Goal: Task Accomplishment & Management: Use online tool/utility

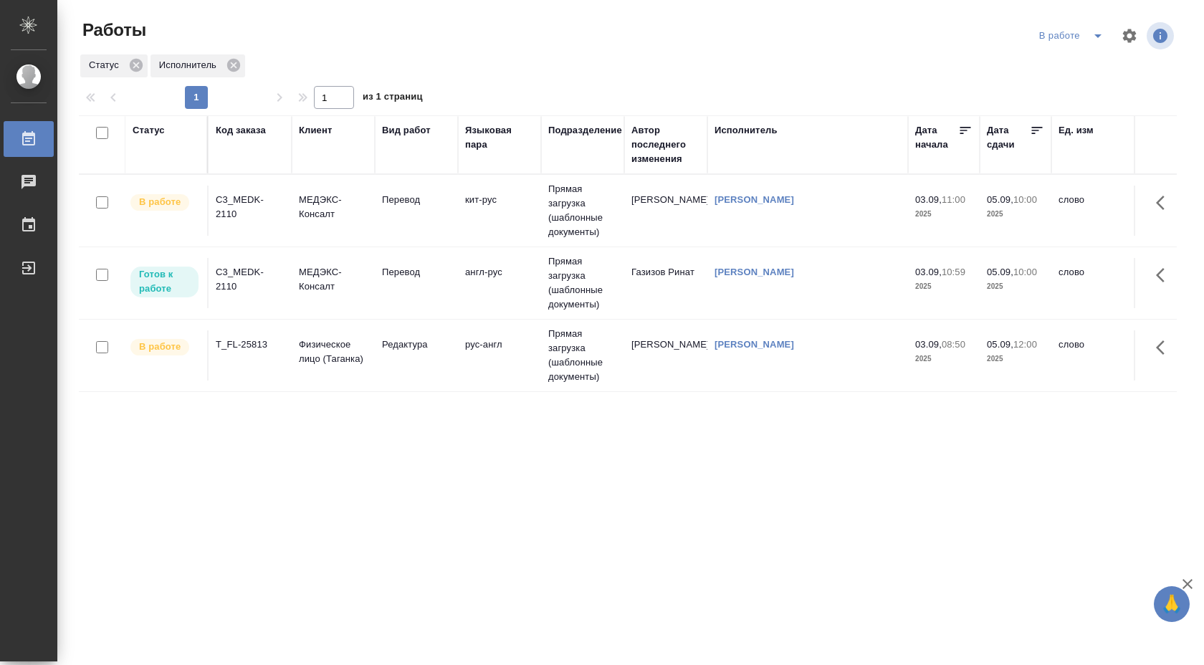
click at [505, 282] on td "англ-рус" at bounding box center [499, 283] width 83 height 50
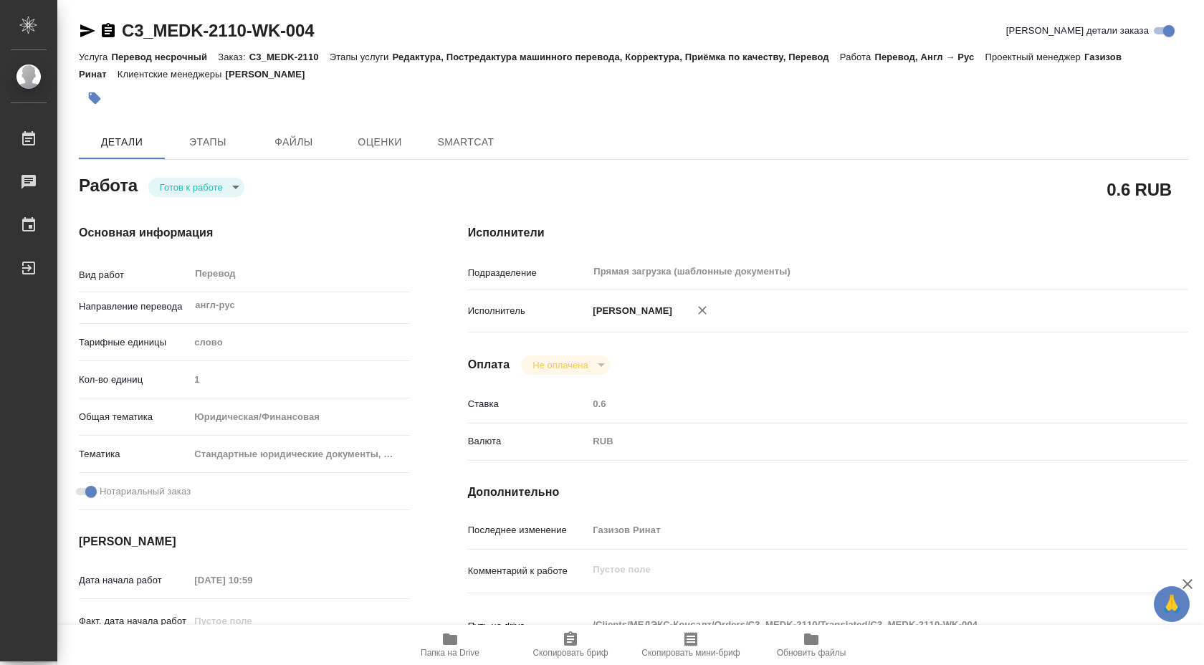
type textarea "x"
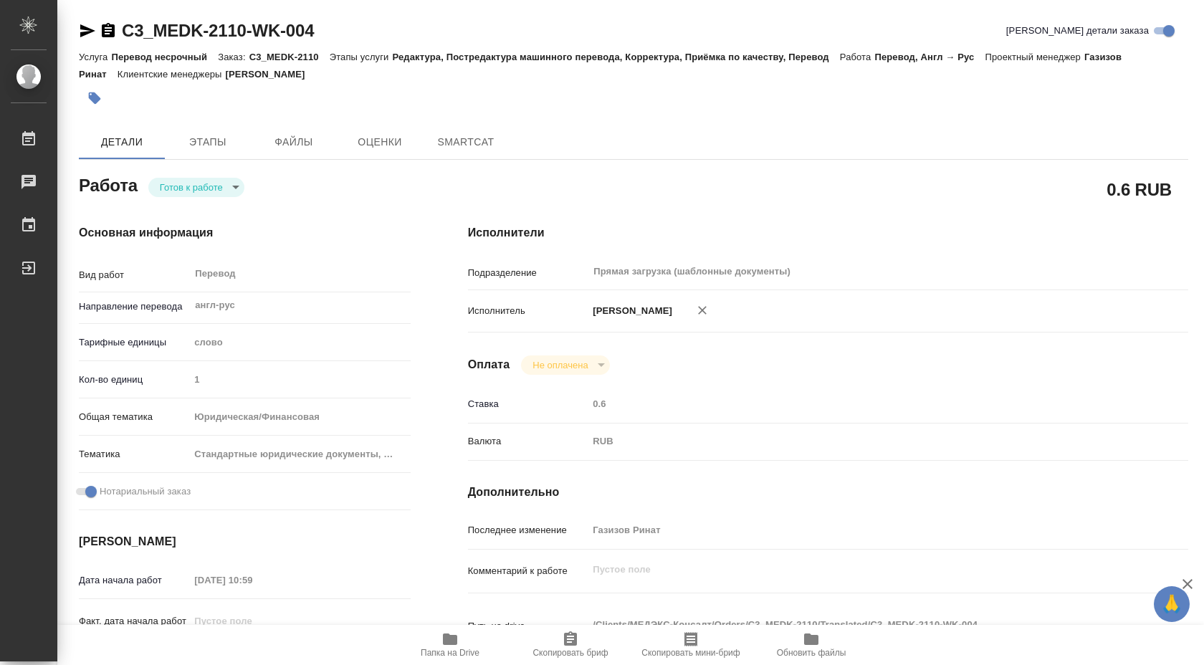
type textarea "x"
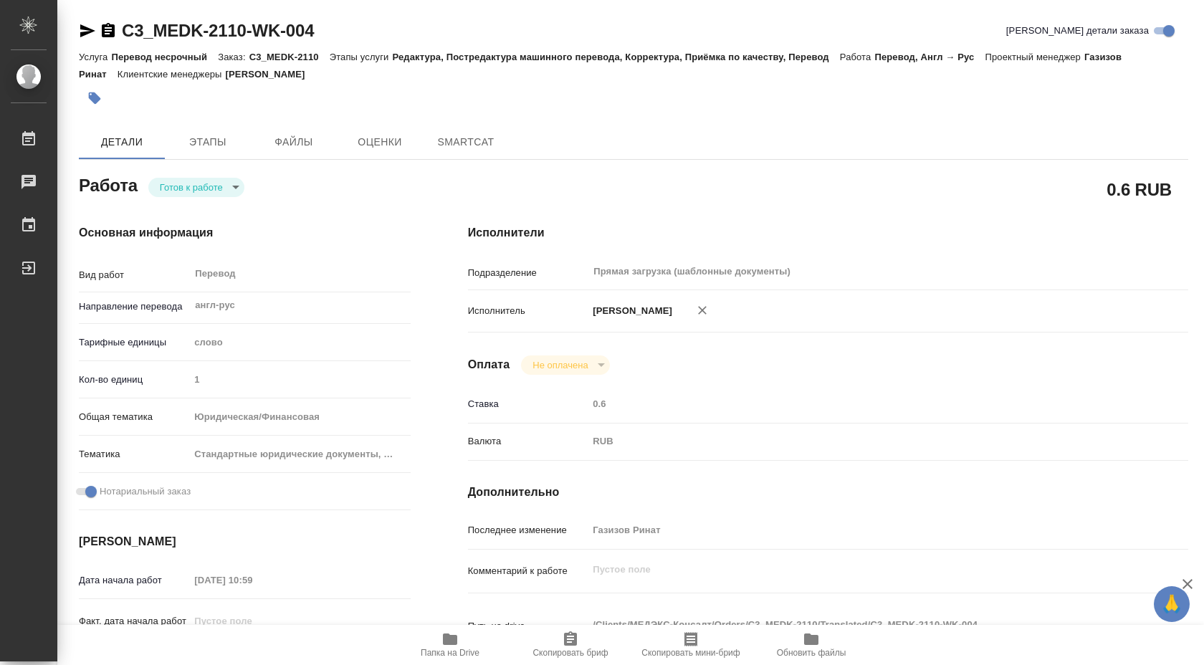
type textarea "x"
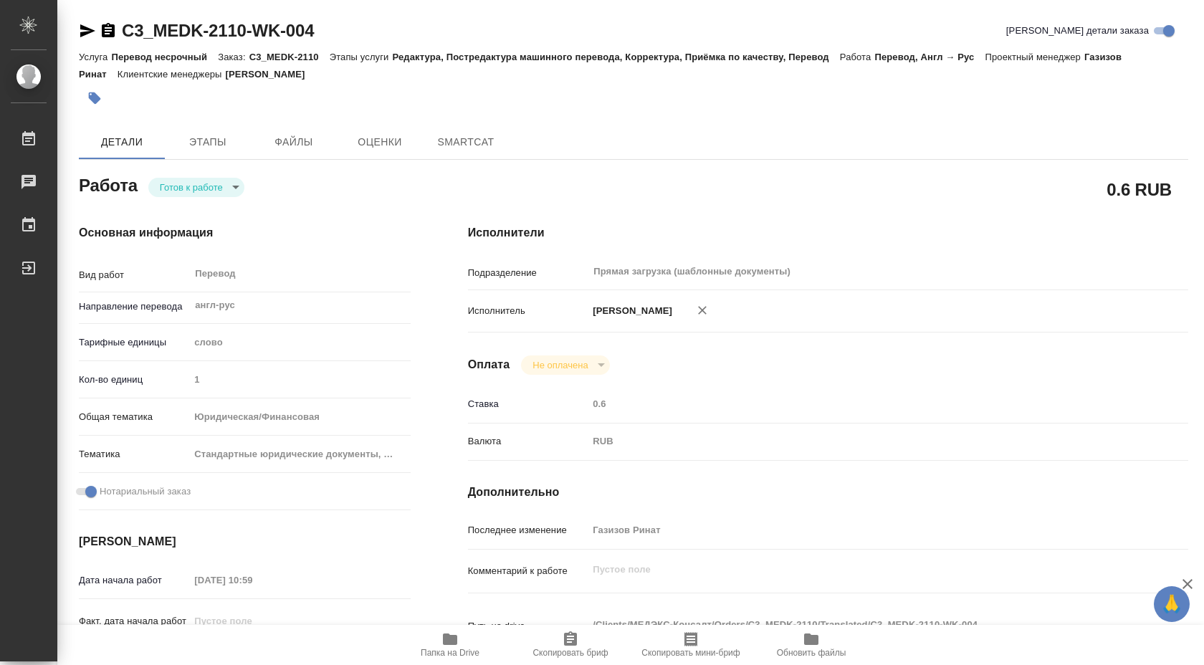
type textarea "x"
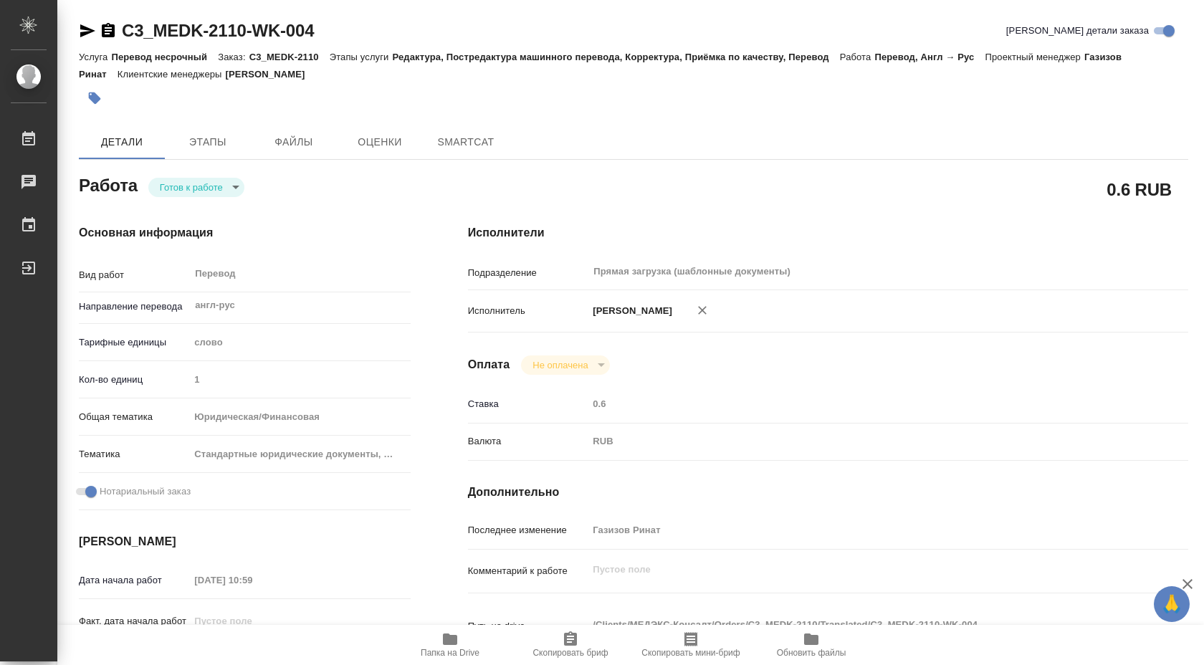
type textarea "x"
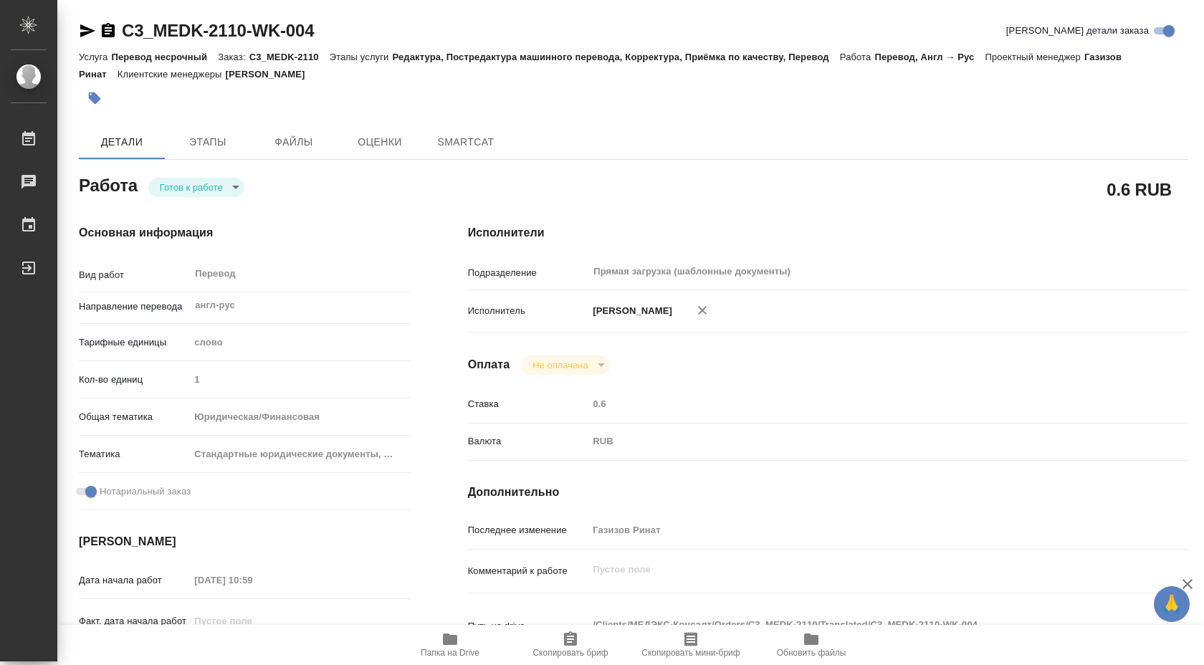
type textarea "x"
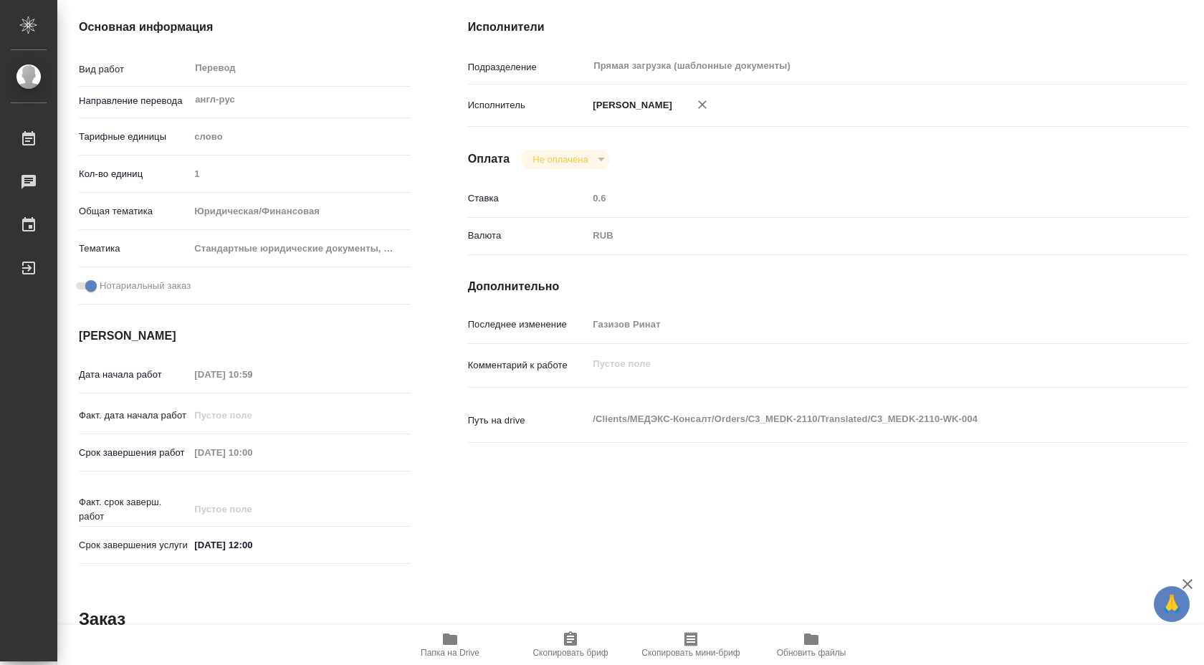
scroll to position [27, 0]
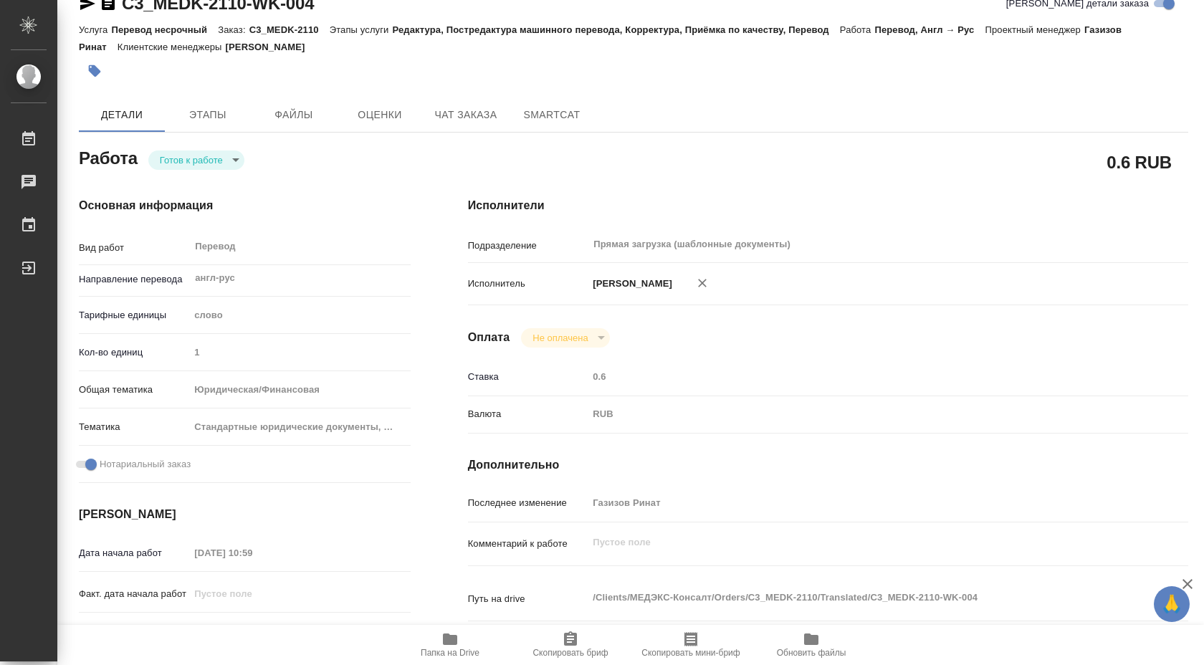
type textarea "x"
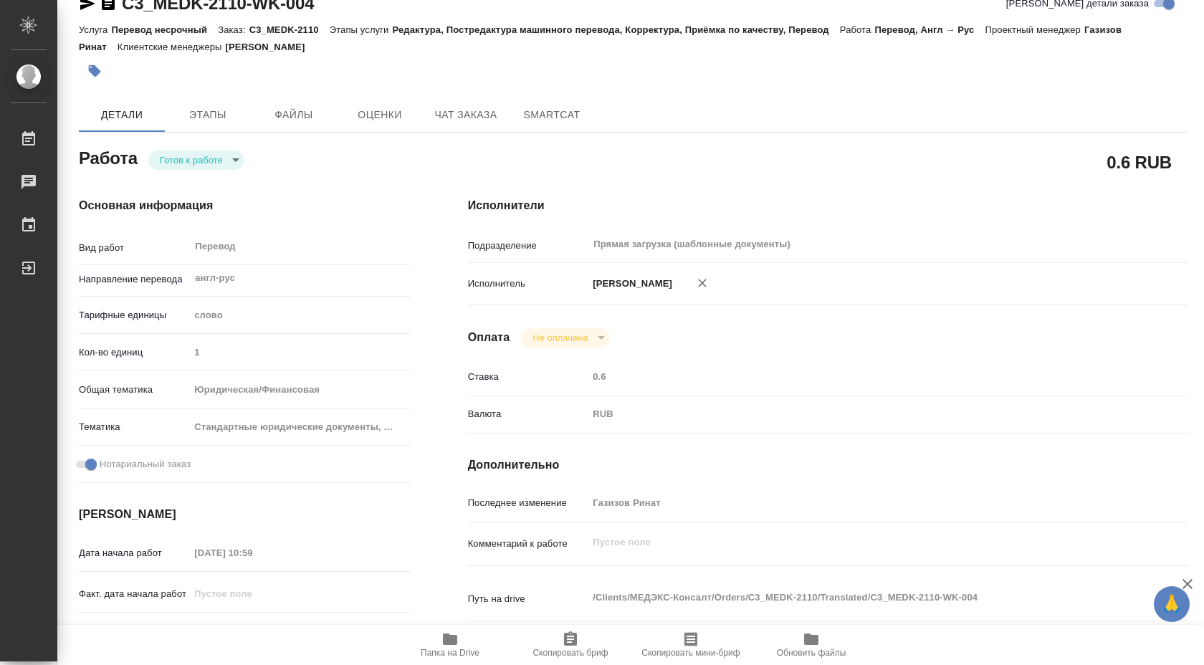
scroll to position [0, 0]
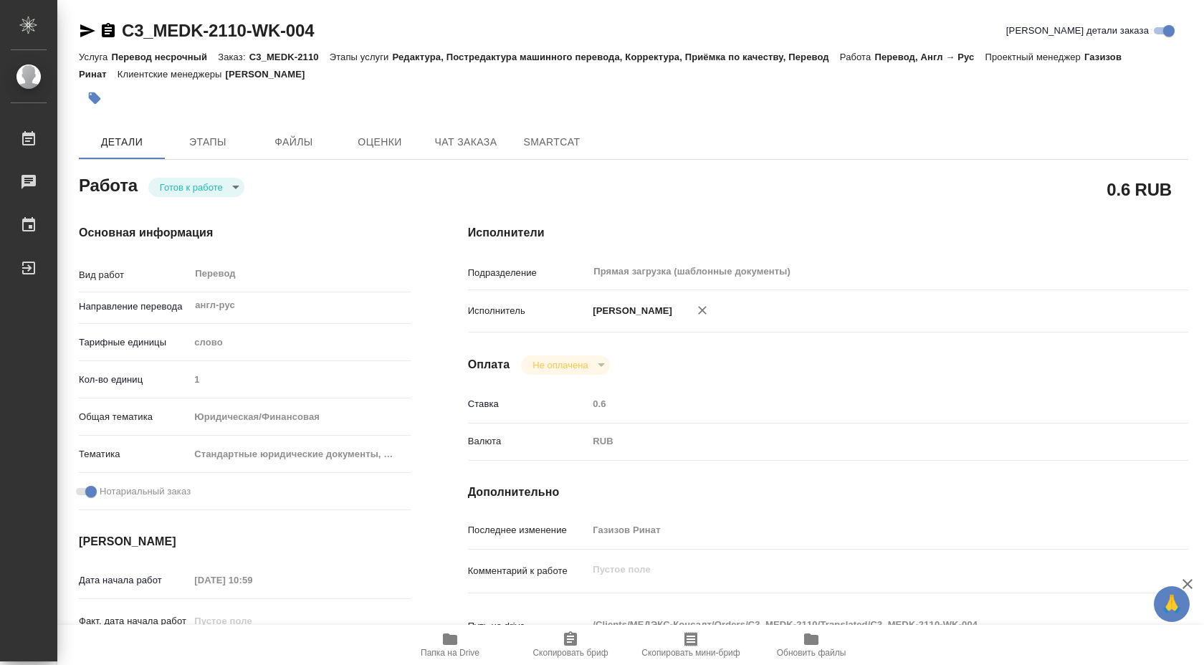
click at [438, 658] on button "Папка на Drive" at bounding box center [450, 645] width 120 height 40
type textarea "x"
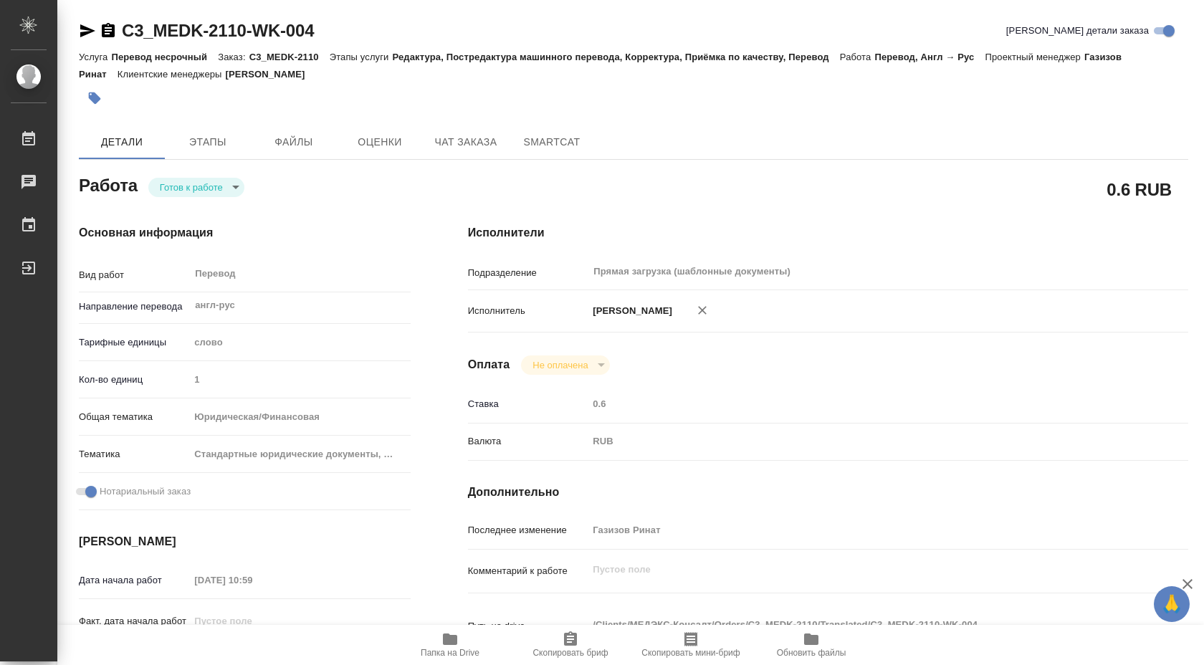
type textarea "x"
click at [451, 637] on icon "button" at bounding box center [450, 639] width 14 height 11
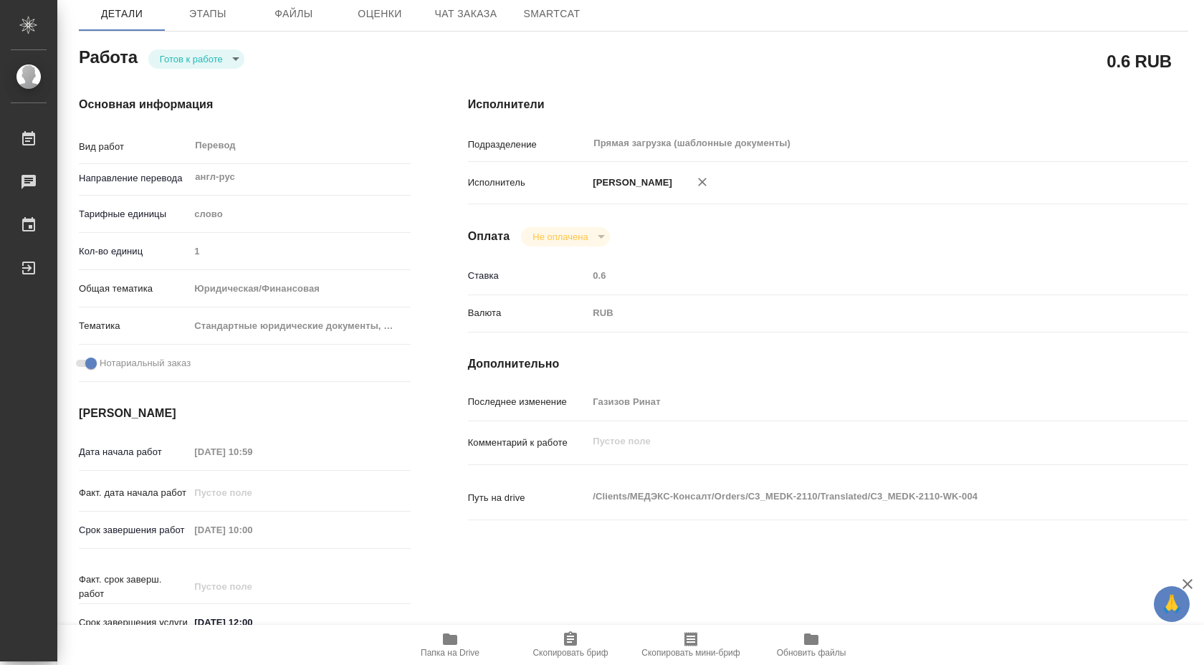
scroll to position [196, 0]
